Goal: Task Accomplishment & Management: Manage account settings

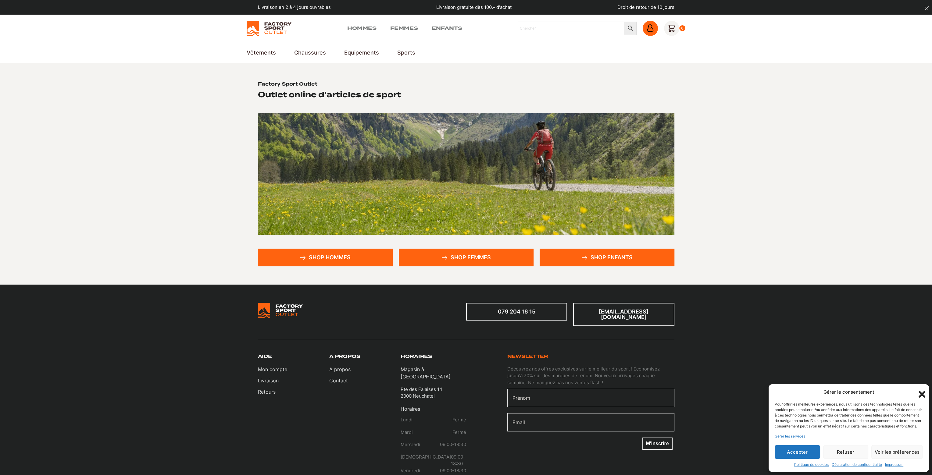
click at [648, 31] on icon at bounding box center [650, 30] width 6 height 4
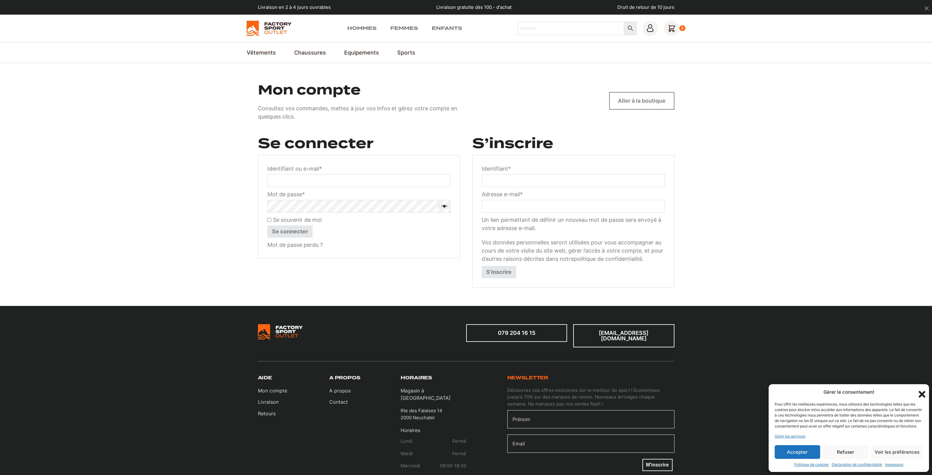
click at [344, 181] on input "Identifiant ou e-mail * Obligatoire" at bounding box center [358, 180] width 183 height 13
type input "[EMAIL_ADDRESS][DOMAIN_NAME]"
click at [299, 230] on button "Se connecter" at bounding box center [289, 232] width 45 height 12
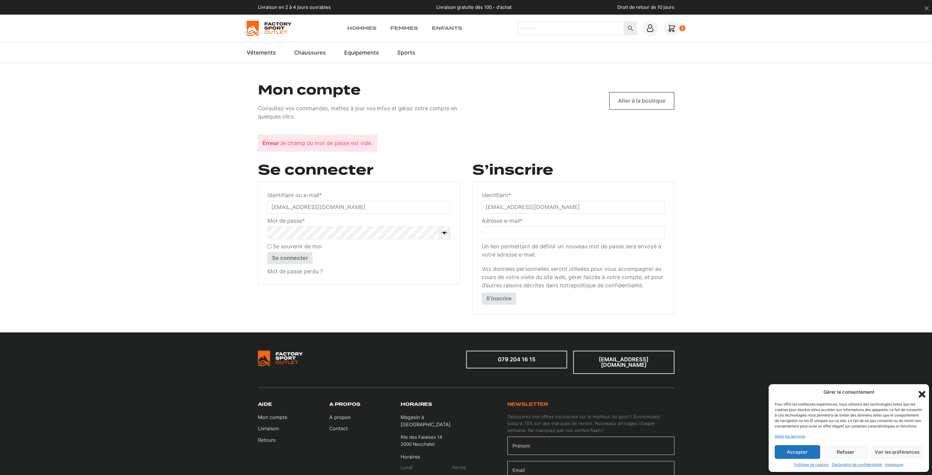
click at [308, 262] on button "Se connecter" at bounding box center [289, 258] width 45 height 12
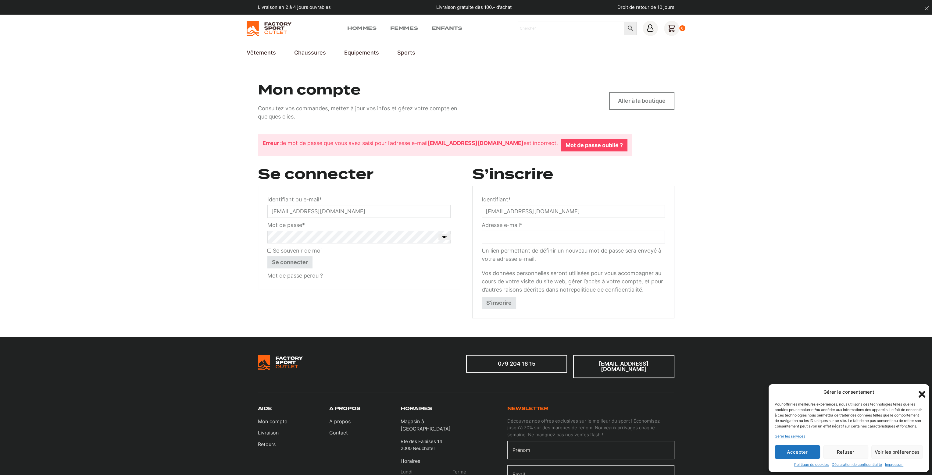
click at [588, 146] on link "Mot de passe oublié ?" at bounding box center [594, 145] width 66 height 13
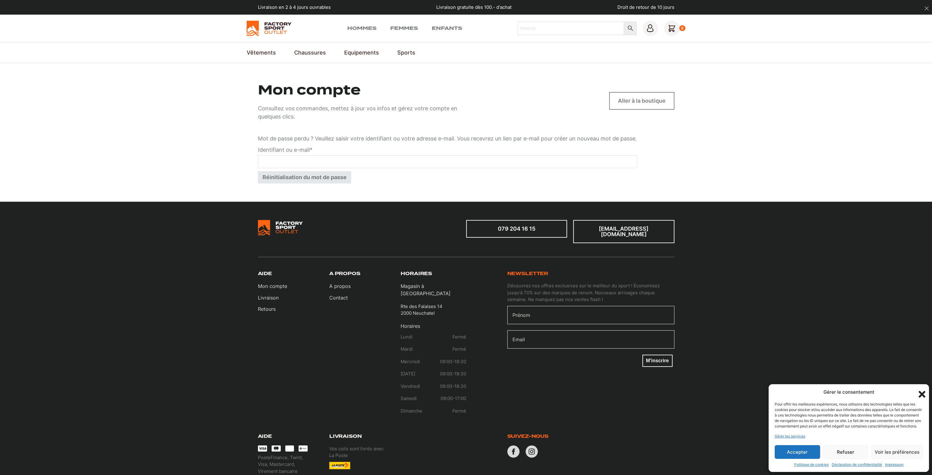
click at [305, 165] on input "Identifiant ou e-mail * Obligatoire" at bounding box center [447, 161] width 379 height 13
type input "bats.dumagny@gmail.com"
click at [337, 177] on button "Réinitialisation du mot de passe" at bounding box center [304, 177] width 93 height 12
click at [852, 451] on button "Refuser" at bounding box center [845, 452] width 45 height 14
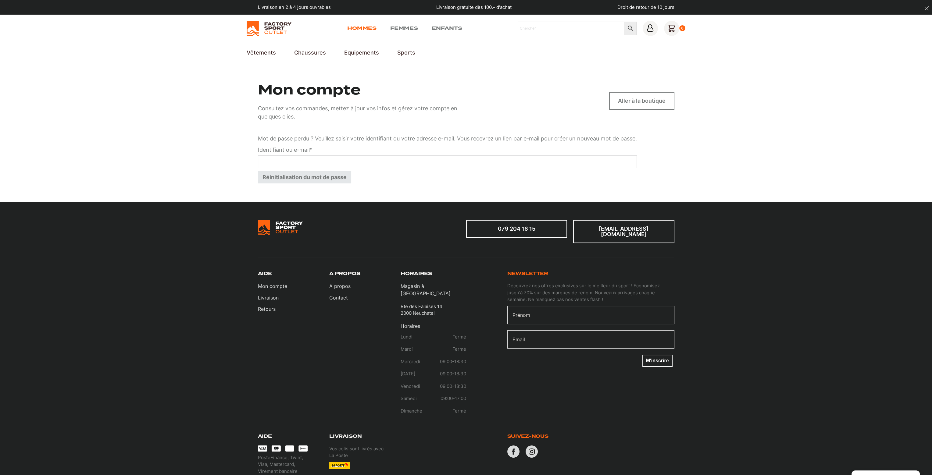
click at [365, 29] on link "Hommes" at bounding box center [361, 28] width 29 height 7
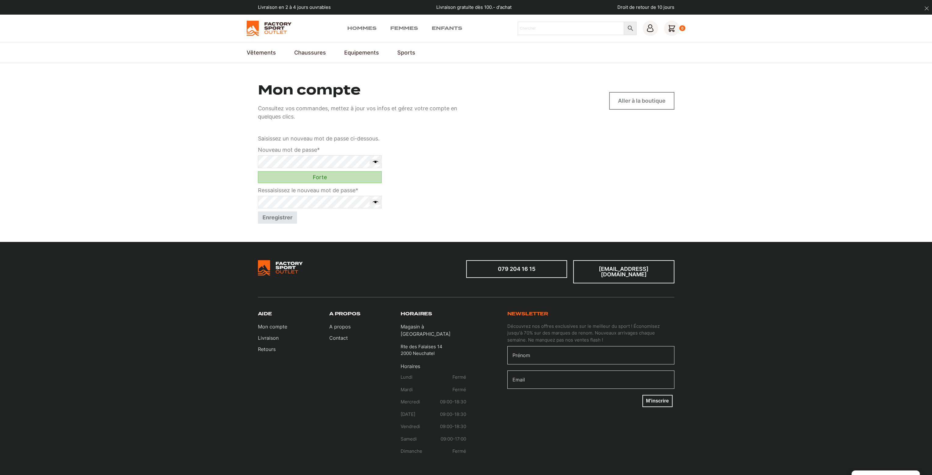
click at [378, 163] on button "Afficher le mot de passe" at bounding box center [376, 161] width 12 height 5
click at [282, 213] on button "Enregistrer" at bounding box center [277, 218] width 39 height 12
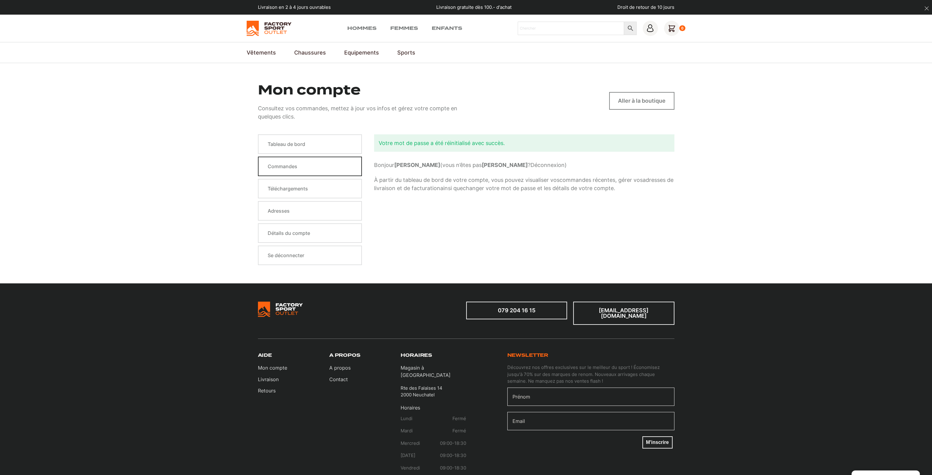
click at [318, 158] on link "Commandes" at bounding box center [310, 167] width 104 height 20
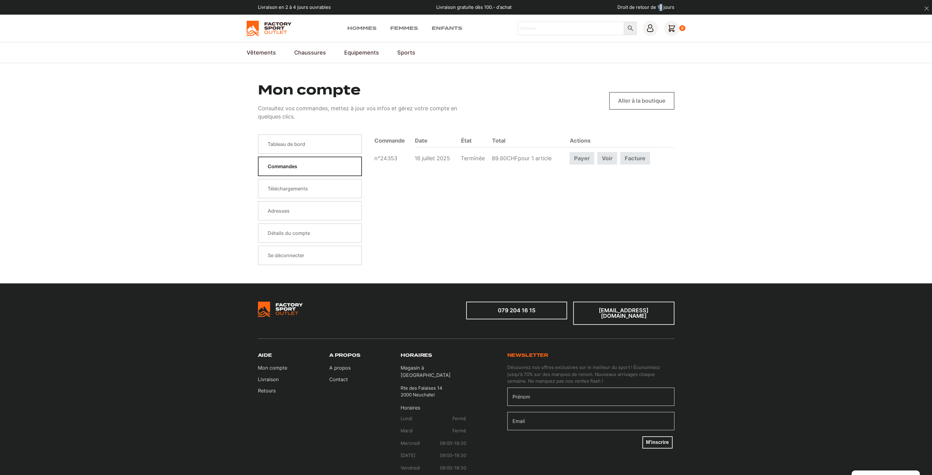
click at [661, 6] on p "Droit de retour de 10 jours" at bounding box center [645, 7] width 57 height 7
click at [653, 10] on p "Droit de retour de 10 jours" at bounding box center [645, 7] width 57 height 7
click at [443, 106] on p "Consultez vos commandes, mettez à jour vos infos et gérez votre compte en quelq…" at bounding box center [358, 112] width 201 height 16
click at [492, 181] on div "Commande Date État Total Actions n°24353 16 juillet 2025 Terminée 89.60 CHF pou…" at bounding box center [524, 199] width 300 height 131
click at [538, 159] on td "89.60 CHF pour 1 article" at bounding box center [531, 158] width 78 height 22
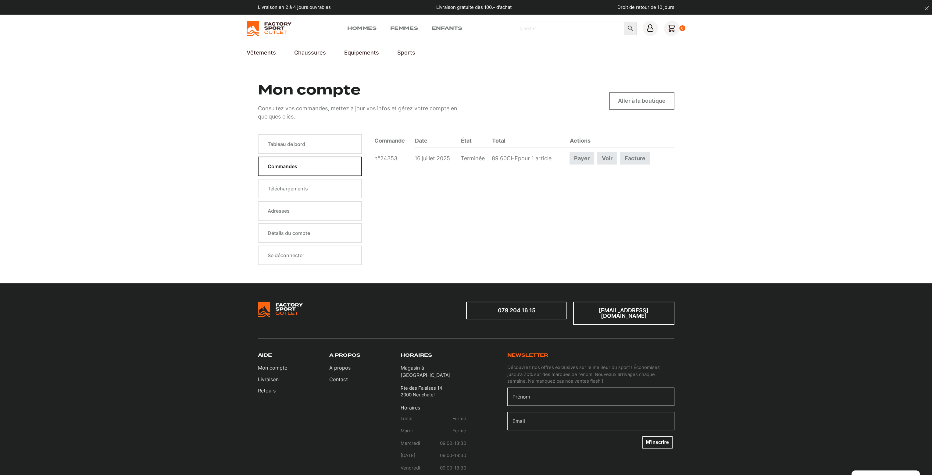
click at [551, 159] on td "89.60 CHF pour 1 article" at bounding box center [531, 158] width 78 height 22
click at [611, 160] on link "Voir" at bounding box center [607, 158] width 20 height 13
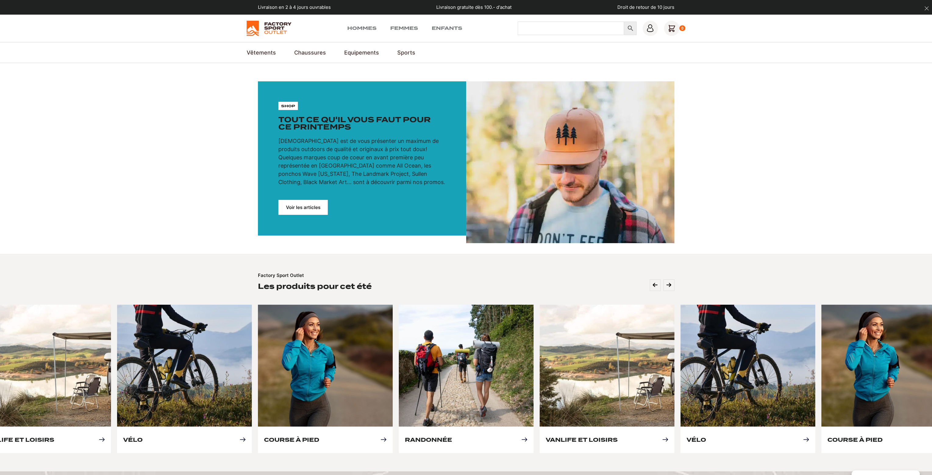
click at [545, 31] on input "Chercher" at bounding box center [571, 28] width 106 height 13
type input "supertrac"
